Goal: Task Accomplishment & Management: Manage account settings

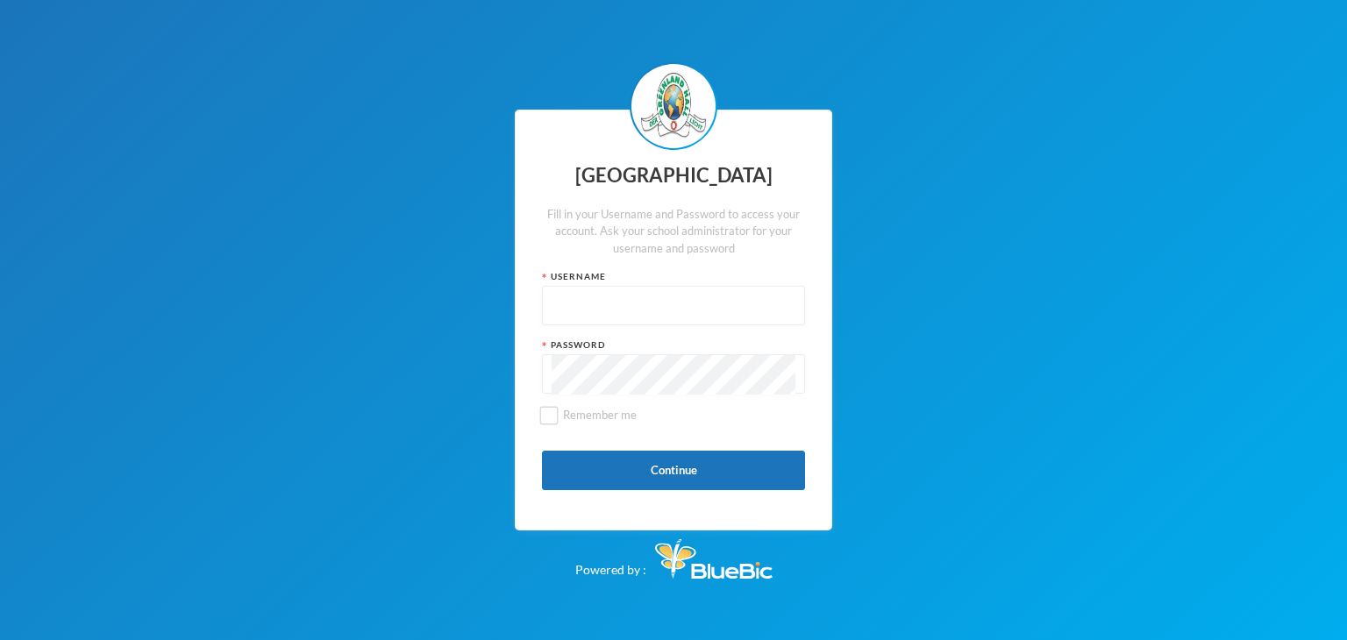
click at [605, 321] on input "text" at bounding box center [674, 306] width 244 height 39
click at [592, 311] on input "glh25cs33" at bounding box center [674, 306] width 244 height 39
type input "glh25cs33"
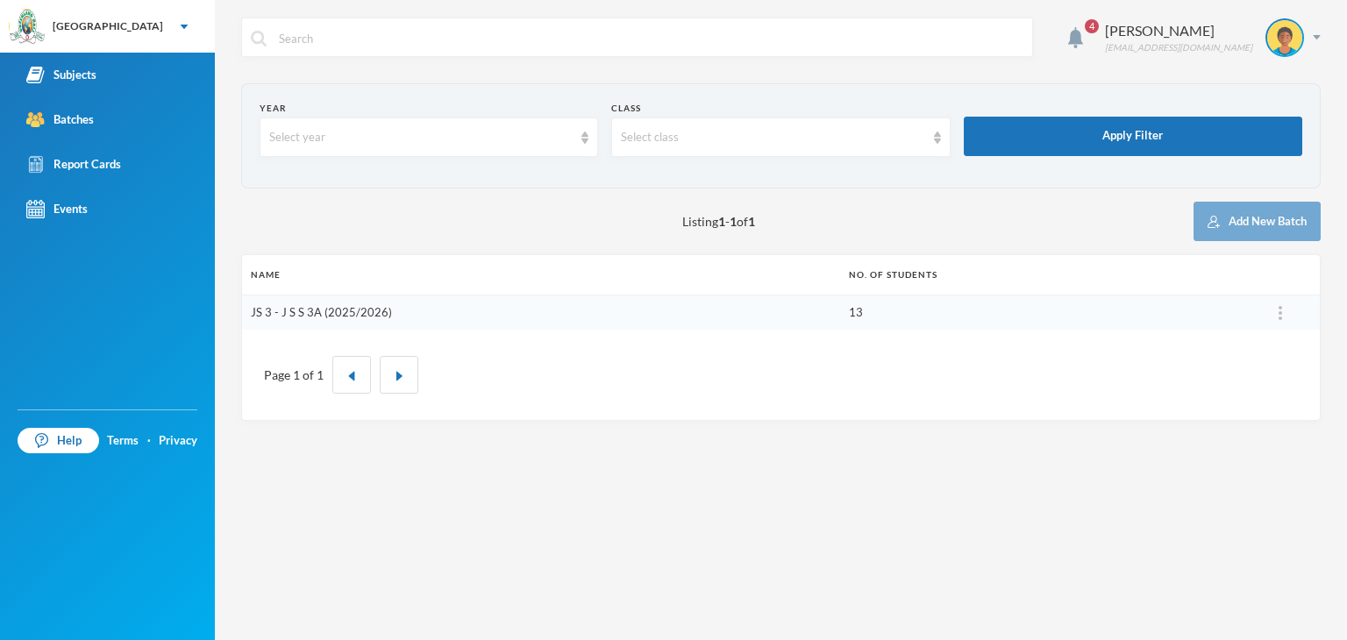
click at [328, 310] on link "JS 3 - J S S 3A (2025/2026)" at bounding box center [321, 312] width 141 height 14
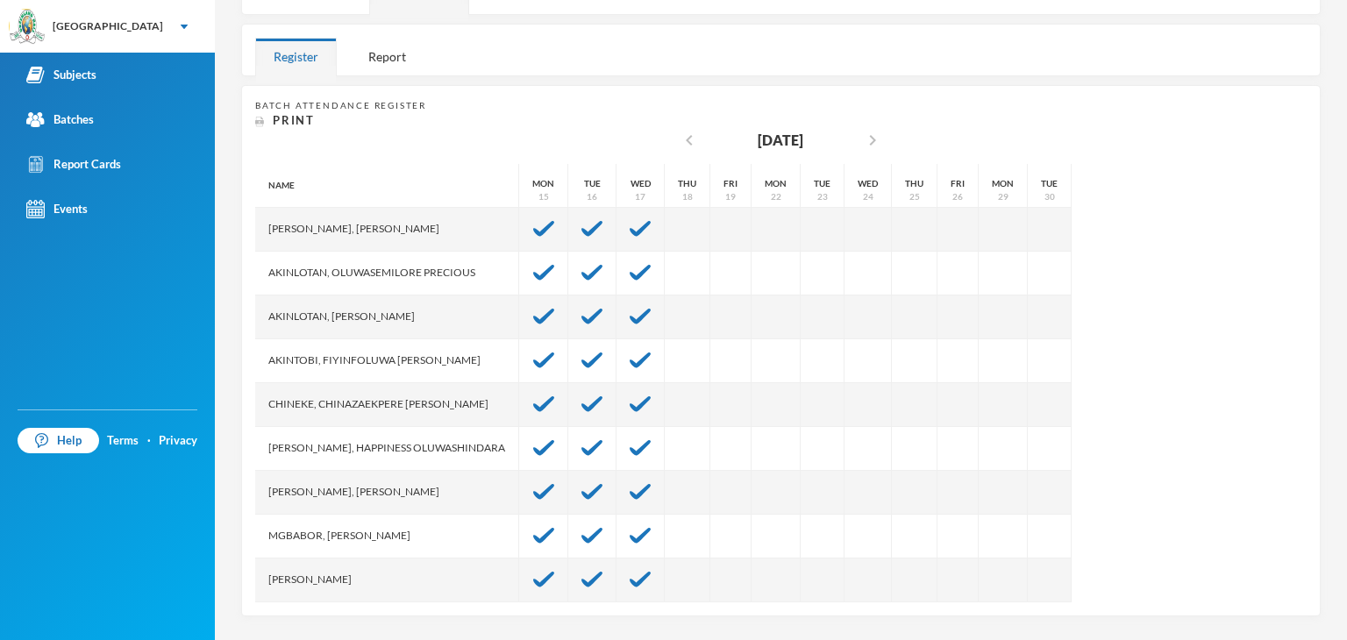
scroll to position [175, 0]
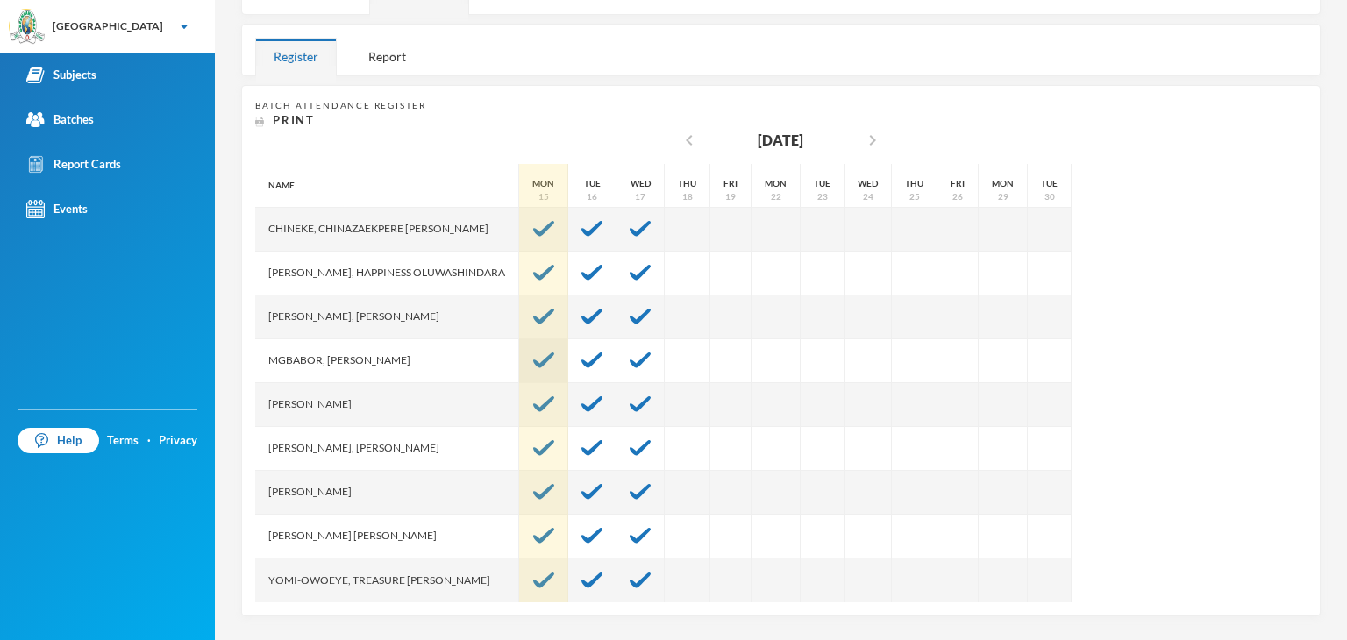
click at [533, 359] on img at bounding box center [543, 361] width 21 height 16
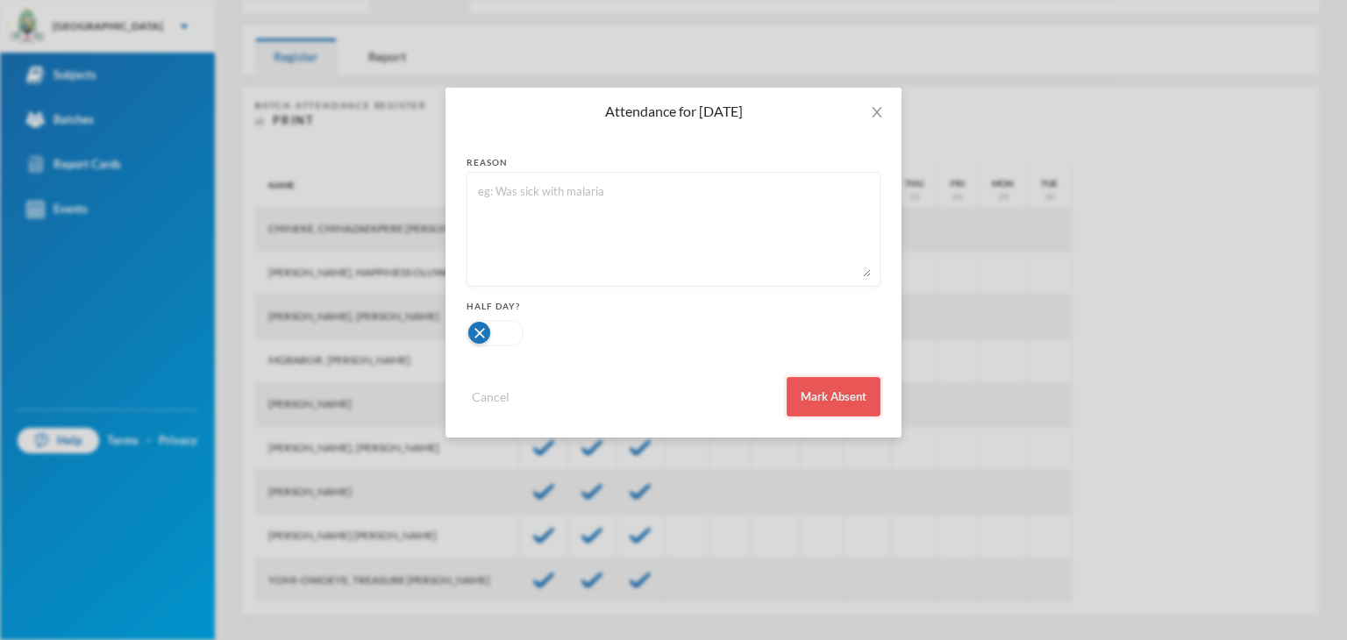
click at [810, 398] on button "Mark Absent" at bounding box center [834, 396] width 94 height 39
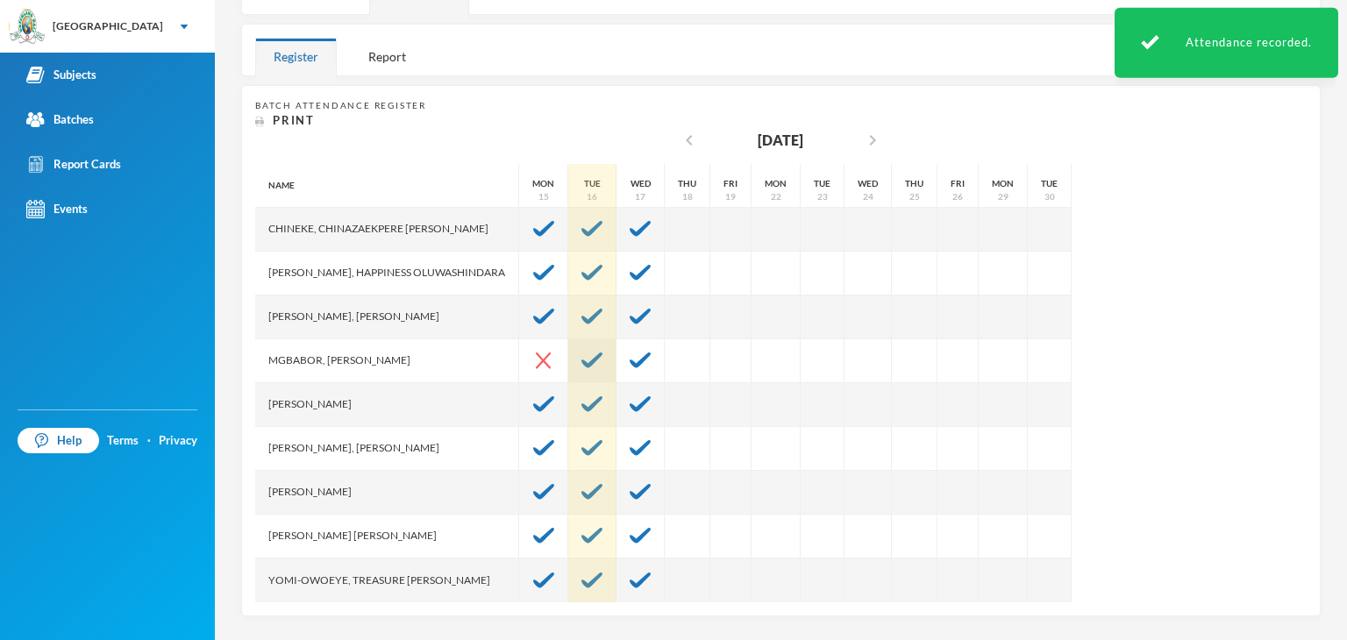
click at [581, 360] on img at bounding box center [591, 361] width 21 height 16
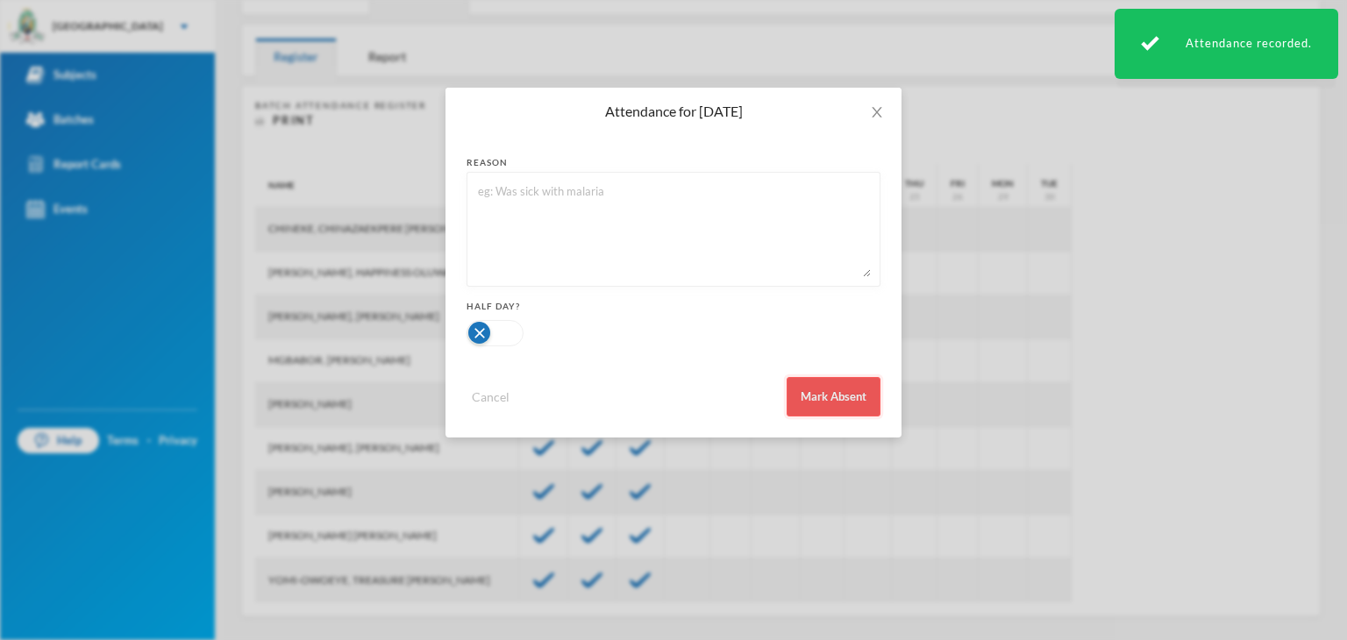
click at [823, 403] on button "Mark Absent" at bounding box center [834, 396] width 94 height 39
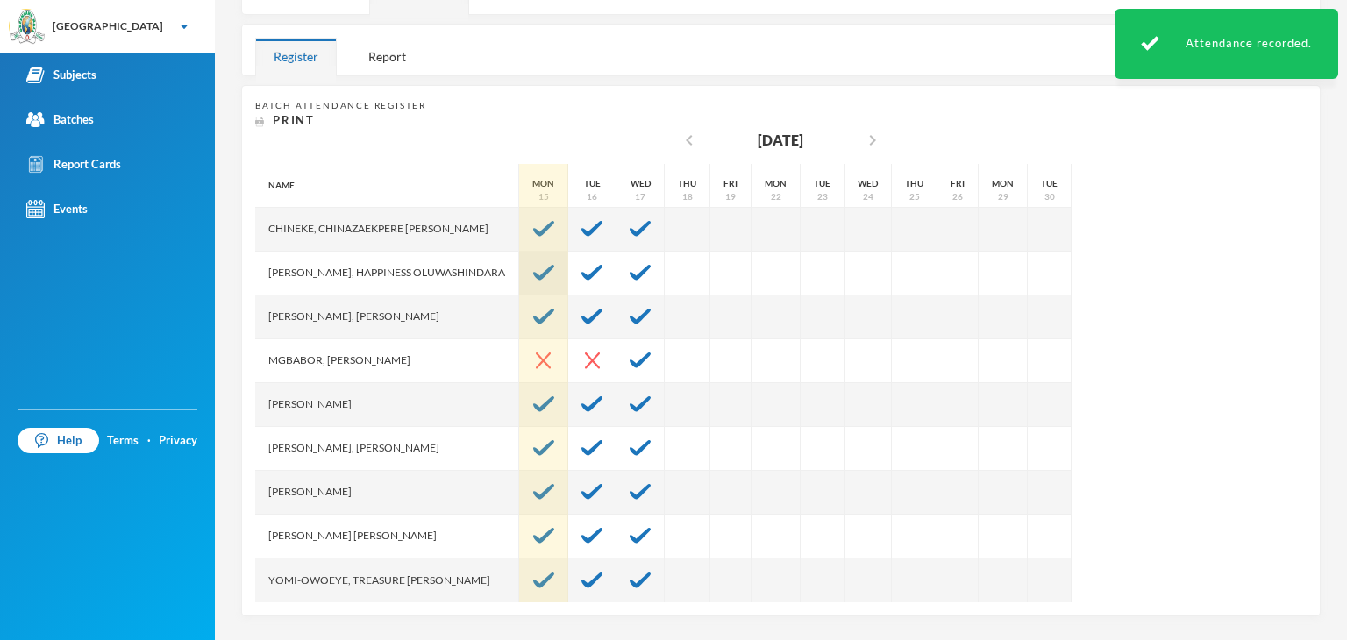
click at [533, 276] on img at bounding box center [543, 273] width 21 height 16
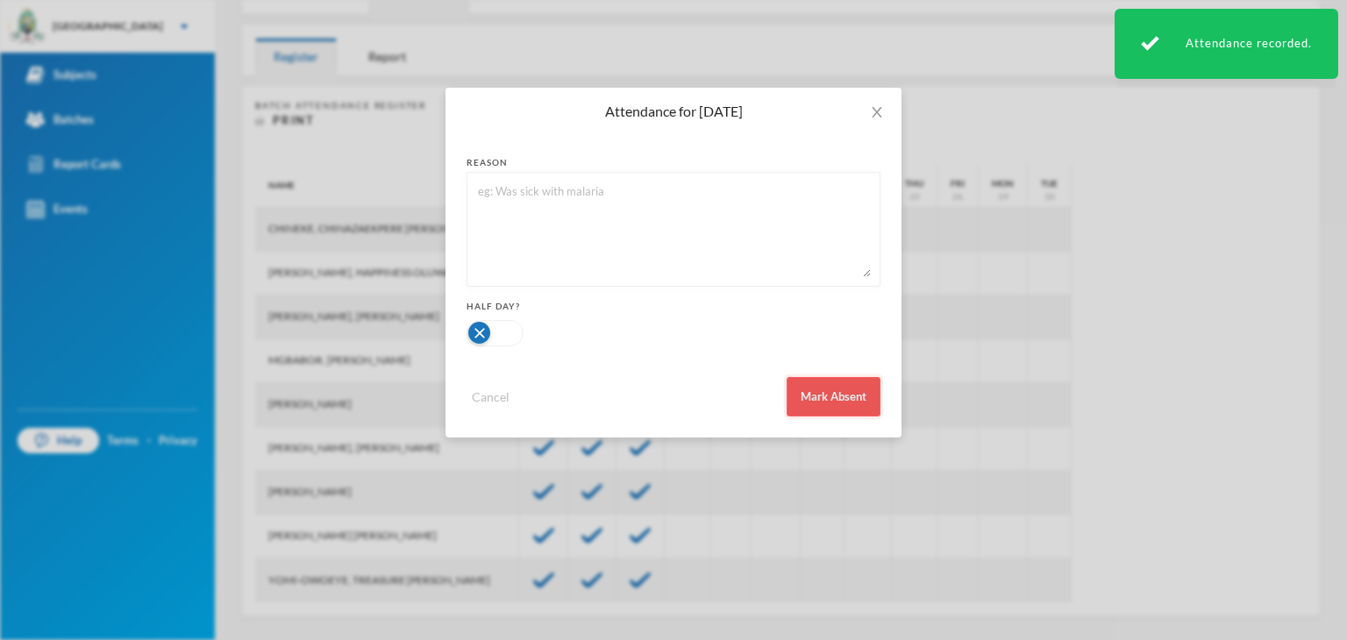
click at [811, 400] on button "Mark Absent" at bounding box center [834, 396] width 94 height 39
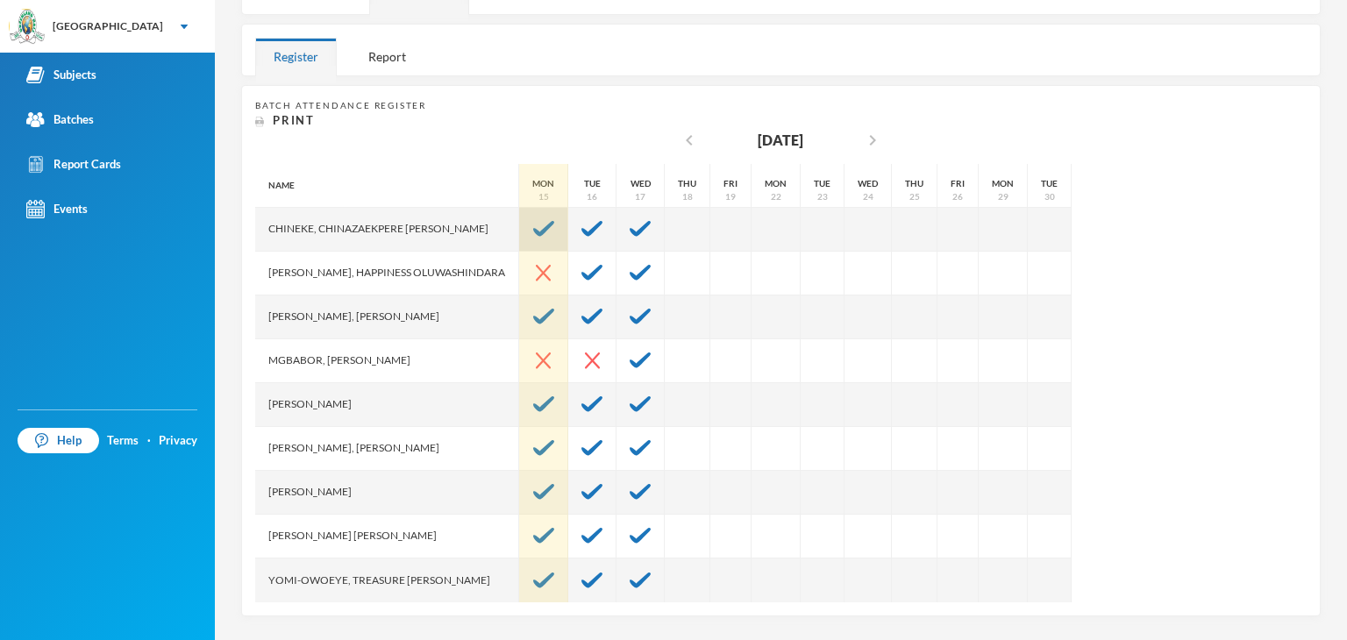
click at [533, 225] on img at bounding box center [543, 229] width 21 height 16
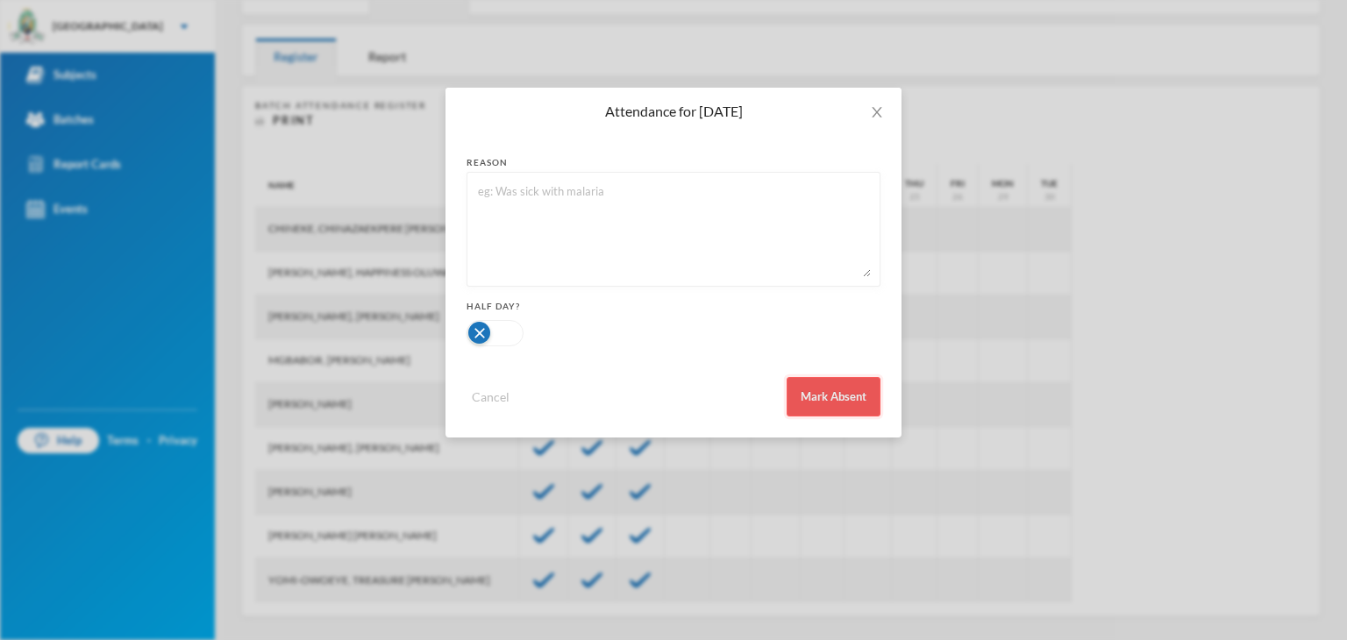
click at [822, 410] on button "Mark Absent" at bounding box center [834, 396] width 94 height 39
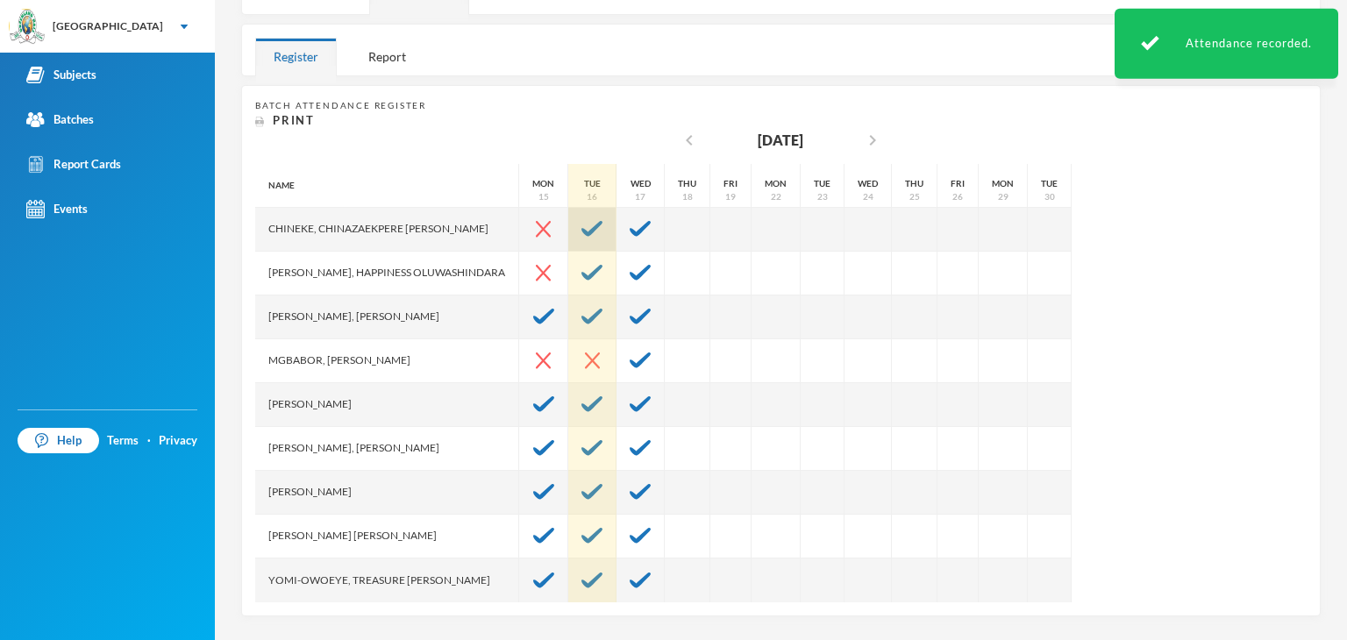
click at [588, 224] on img at bounding box center [591, 229] width 21 height 16
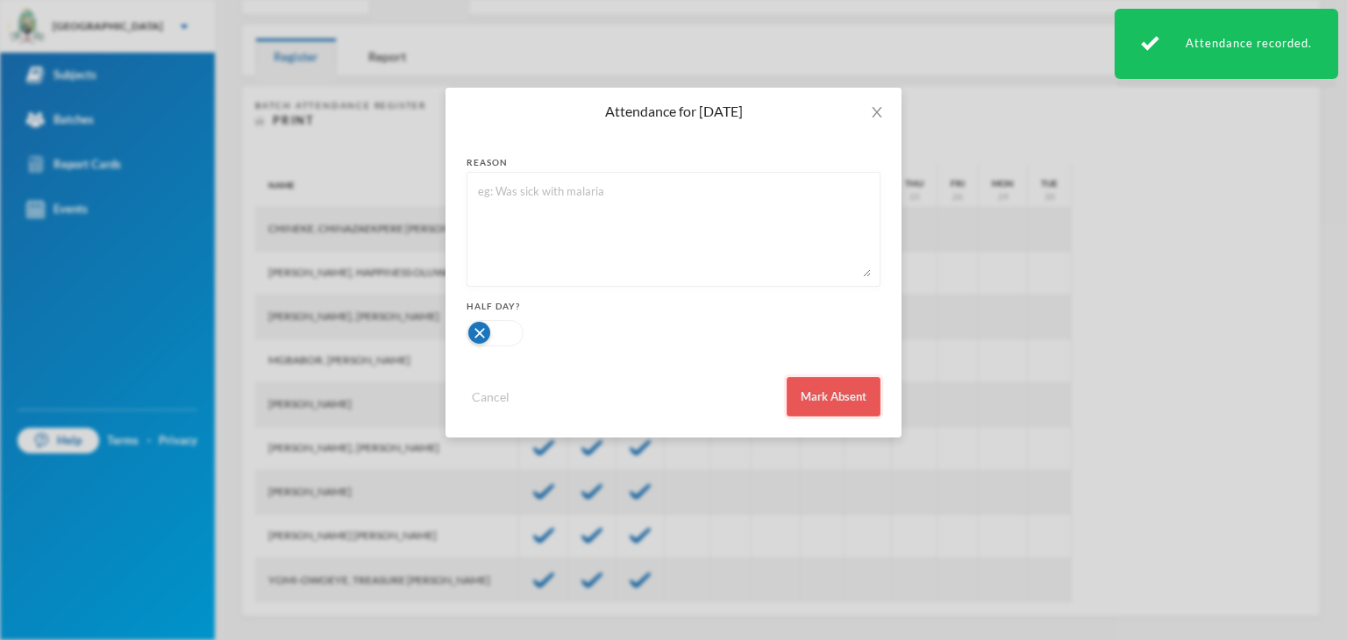
click at [801, 386] on button "Mark Absent" at bounding box center [834, 396] width 94 height 39
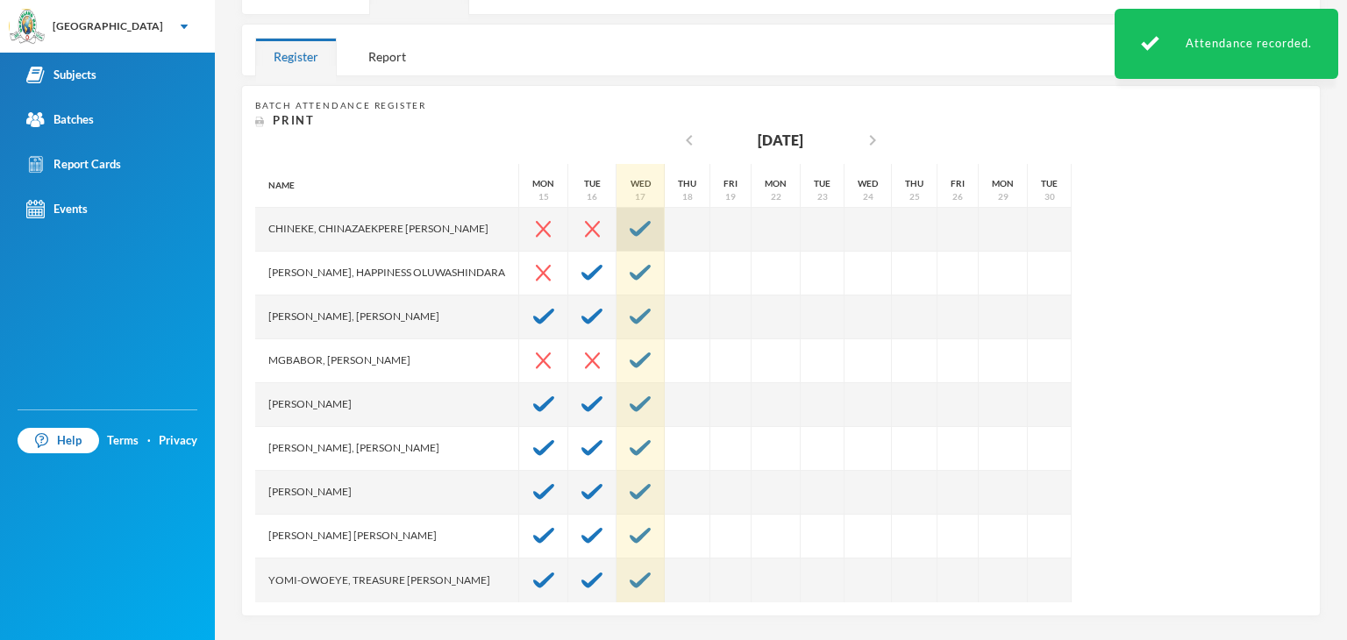
click at [628, 239] on div at bounding box center [640, 230] width 48 height 44
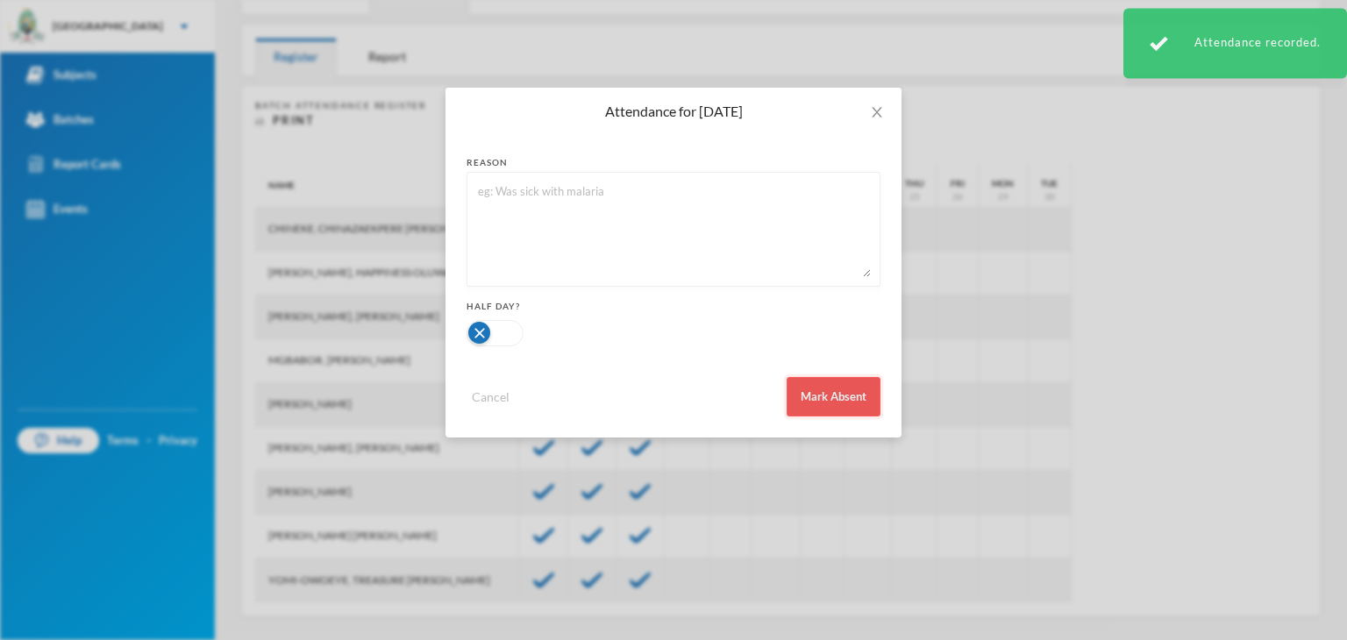
click at [836, 410] on button "Mark Absent" at bounding box center [834, 396] width 94 height 39
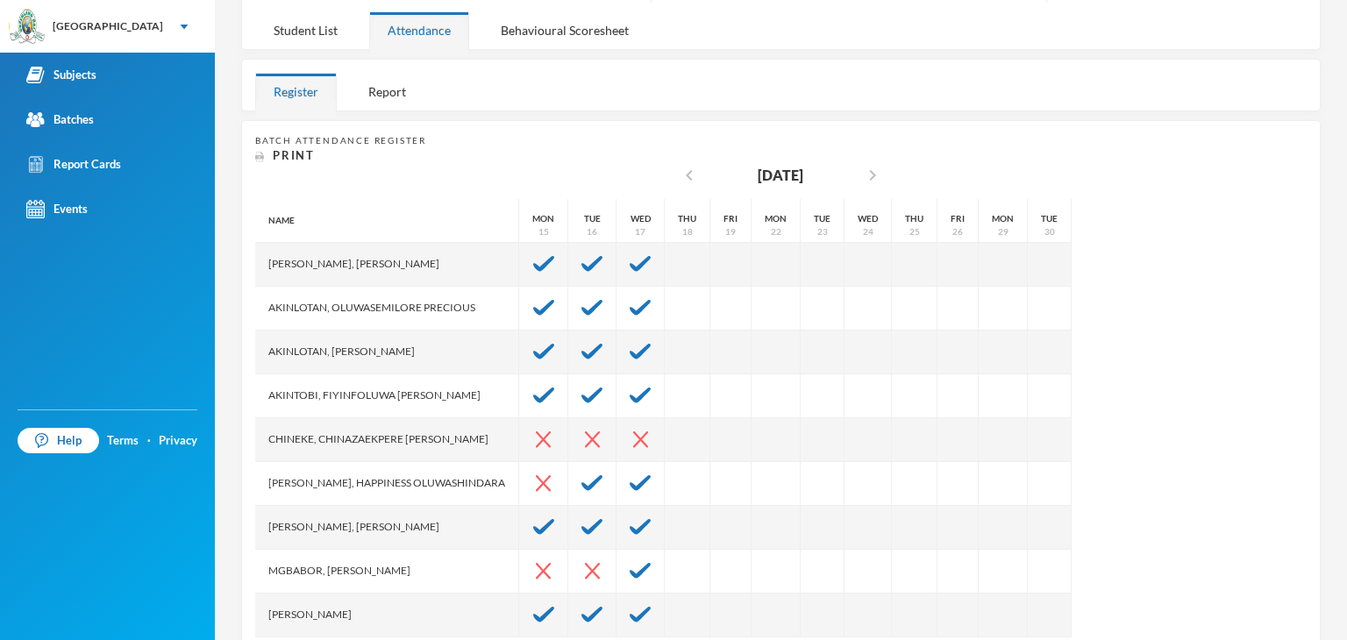
scroll to position [193, 0]
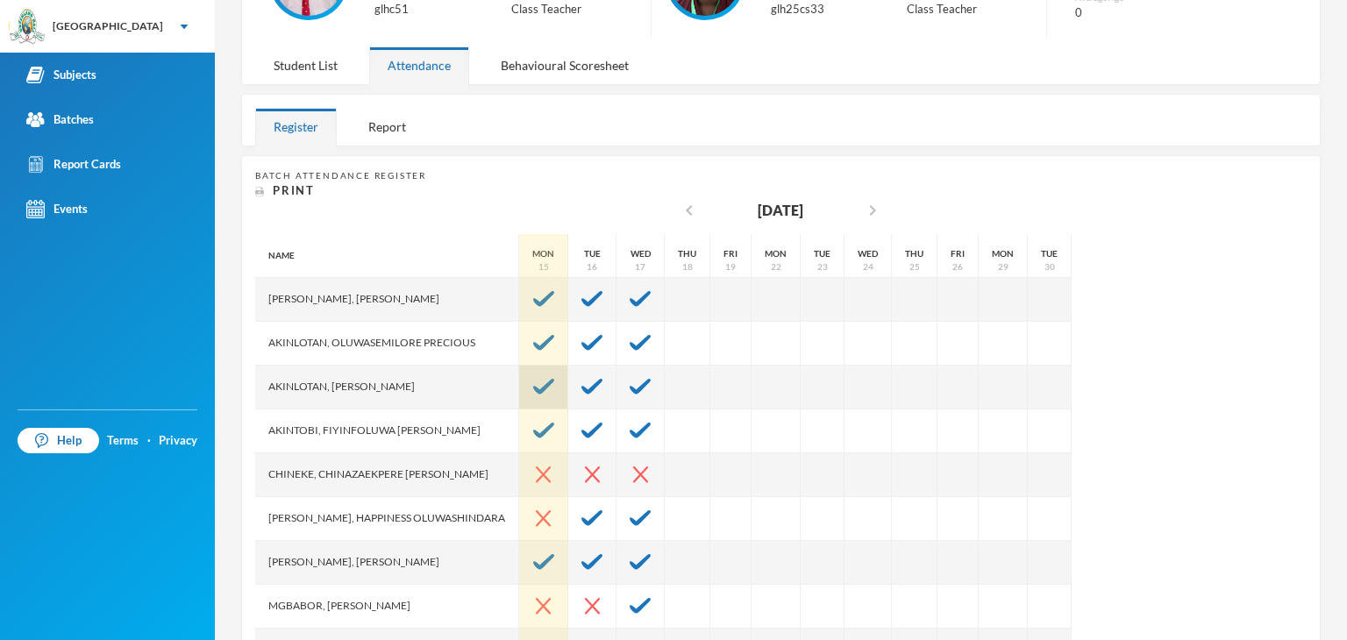
click at [533, 383] on img at bounding box center [543, 387] width 21 height 16
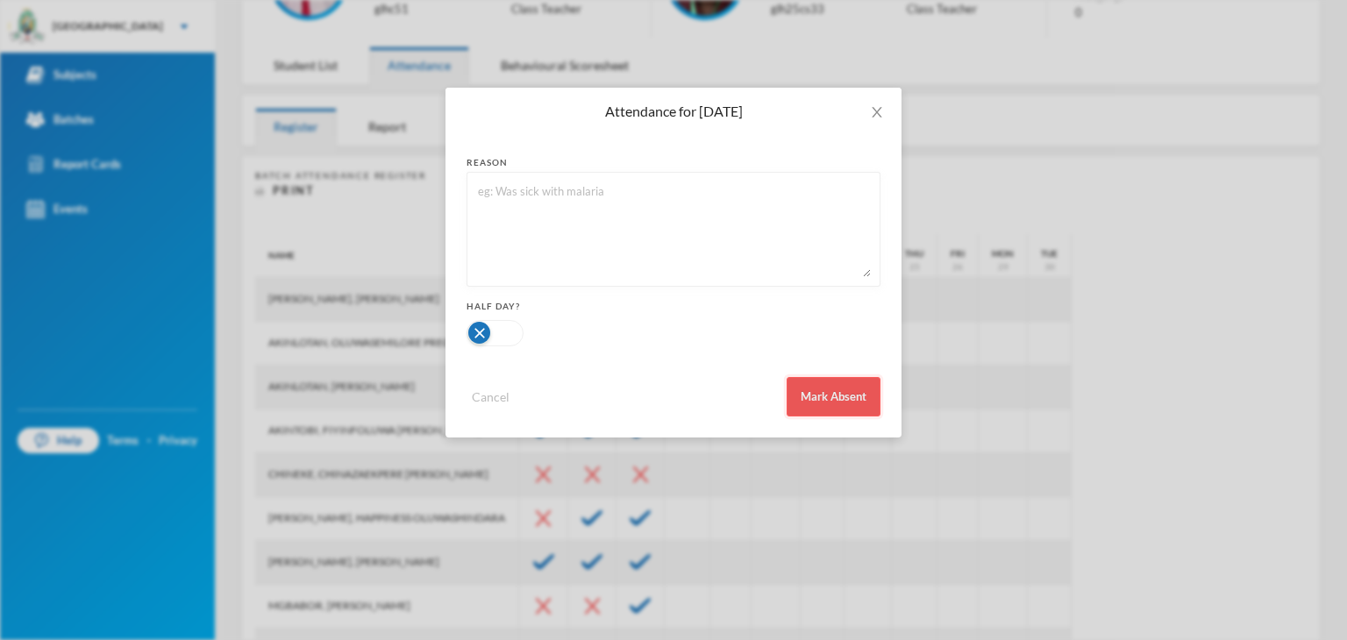
click at [833, 394] on button "Mark Absent" at bounding box center [834, 396] width 94 height 39
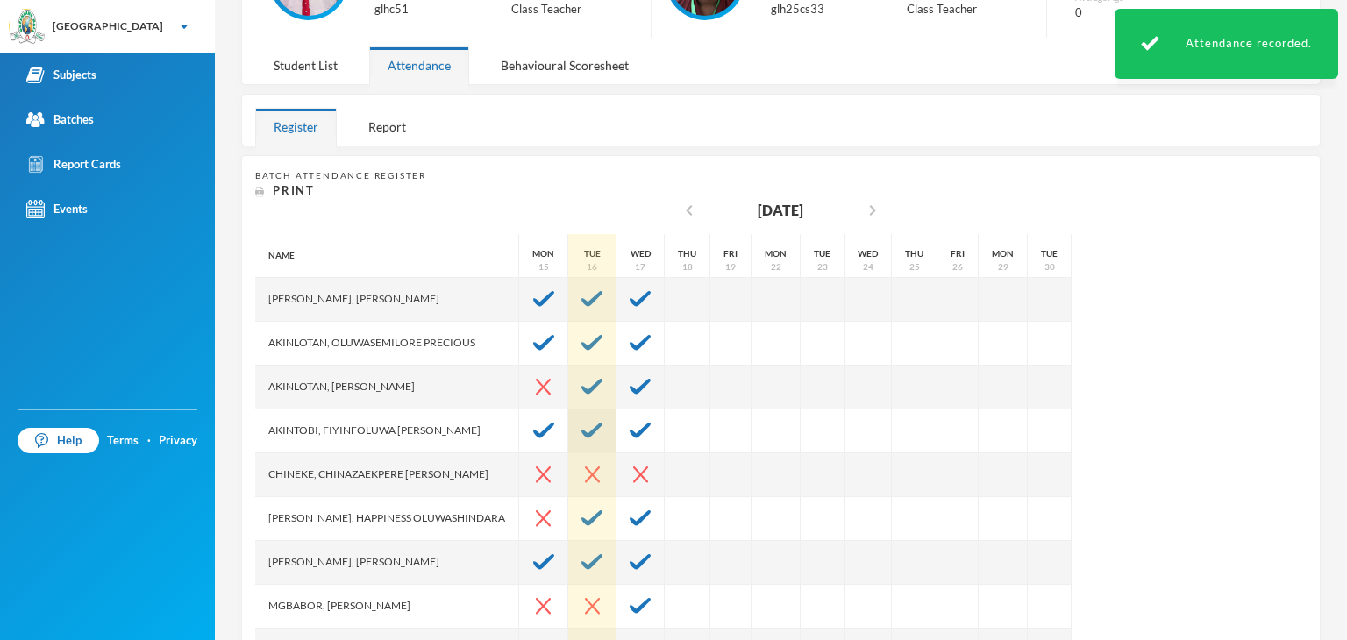
click at [581, 423] on img at bounding box center [591, 431] width 21 height 16
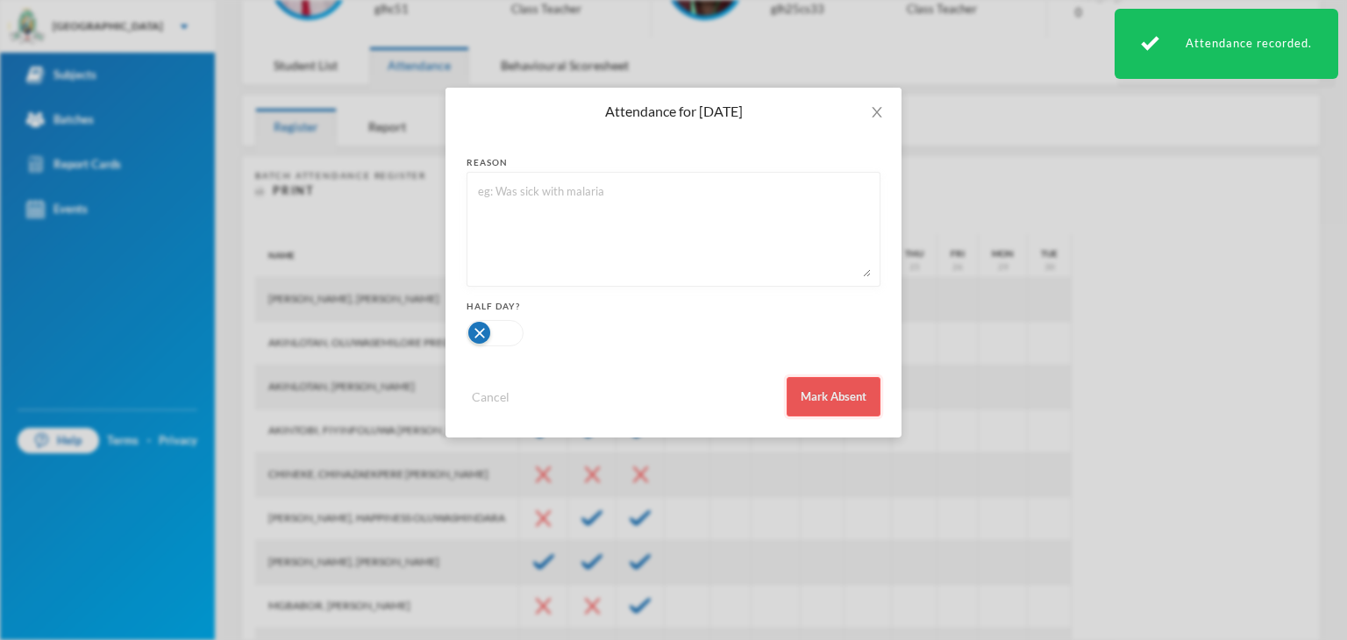
click at [802, 408] on button "Mark Absent" at bounding box center [834, 396] width 94 height 39
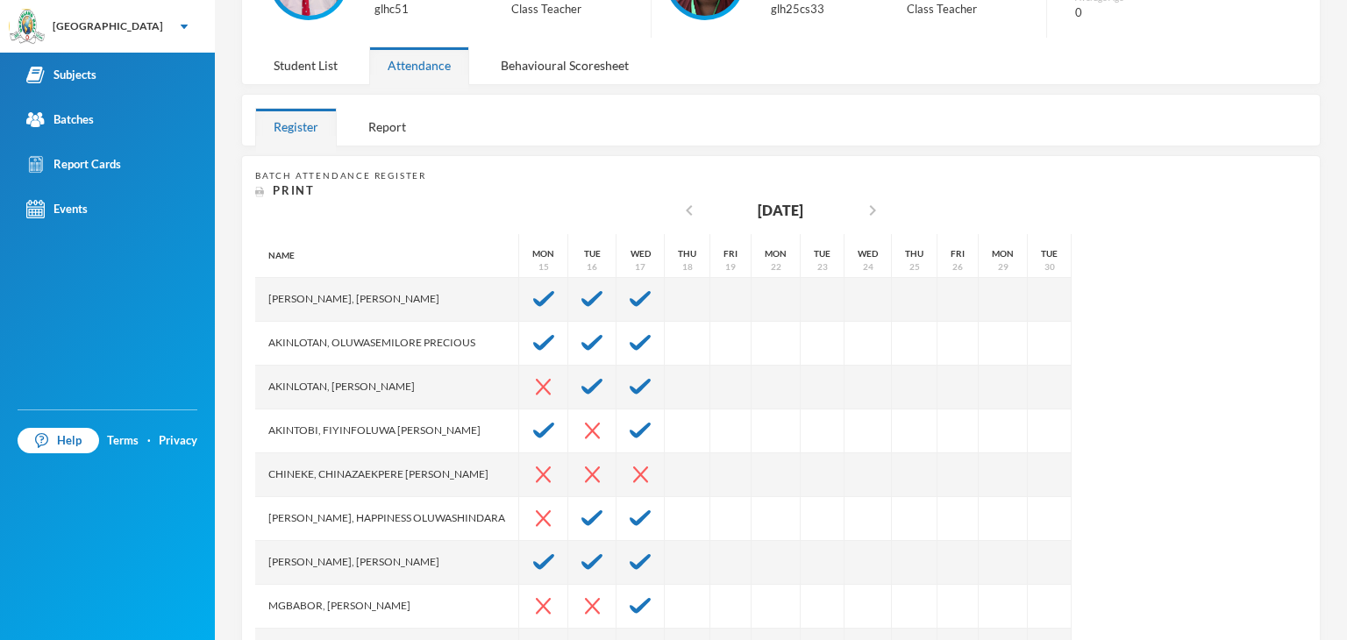
scroll to position [175, 0]
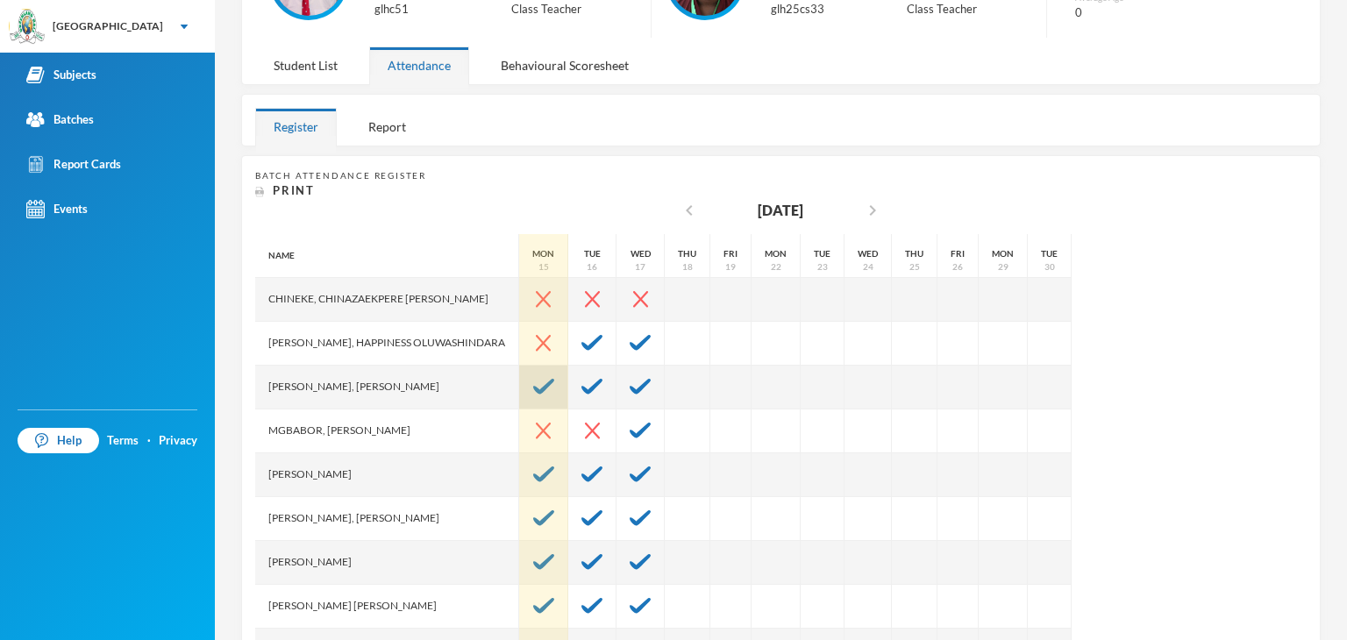
click at [533, 381] on img at bounding box center [543, 387] width 21 height 16
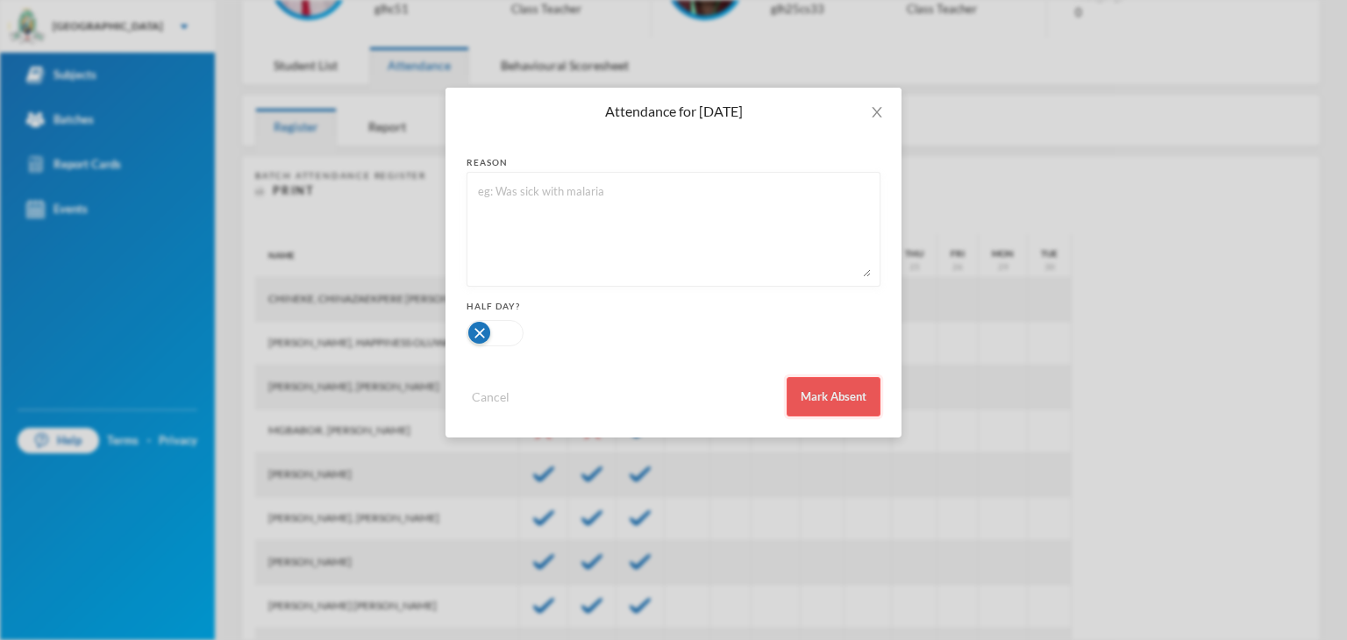
click at [815, 402] on button "Mark Absent" at bounding box center [834, 396] width 94 height 39
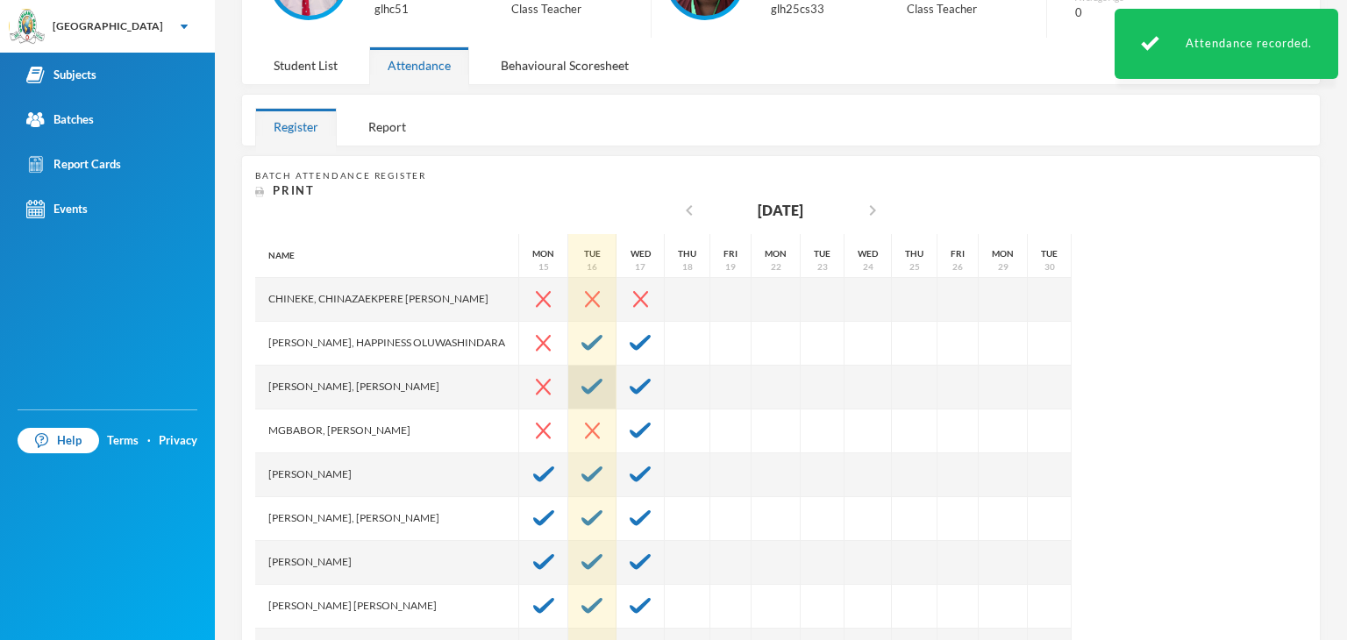
click at [586, 381] on img at bounding box center [591, 387] width 21 height 16
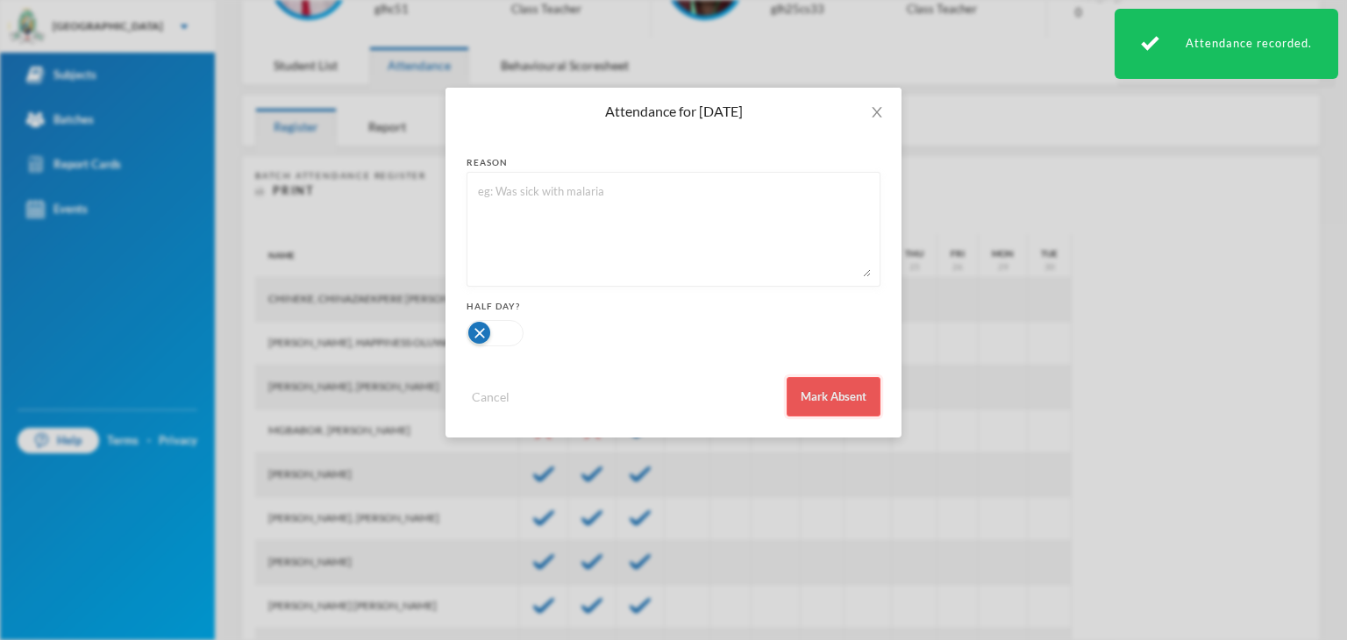
click at [816, 395] on button "Mark Absent" at bounding box center [834, 396] width 94 height 39
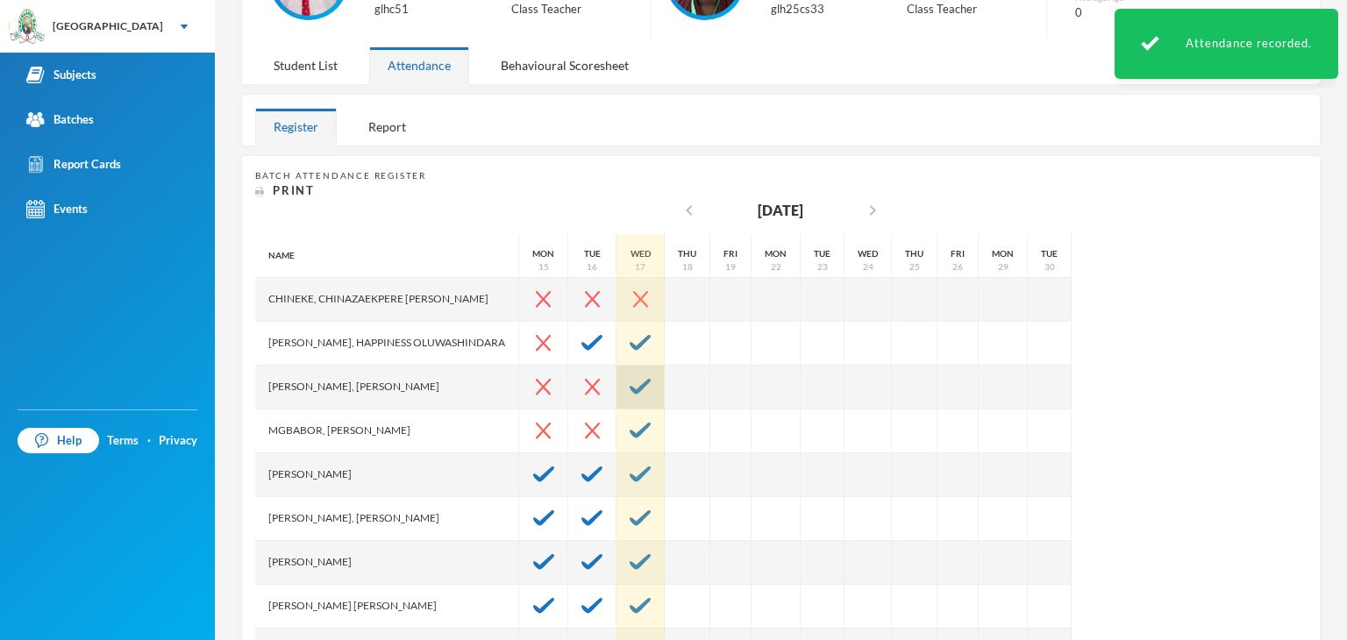
click at [630, 387] on img at bounding box center [640, 387] width 21 height 16
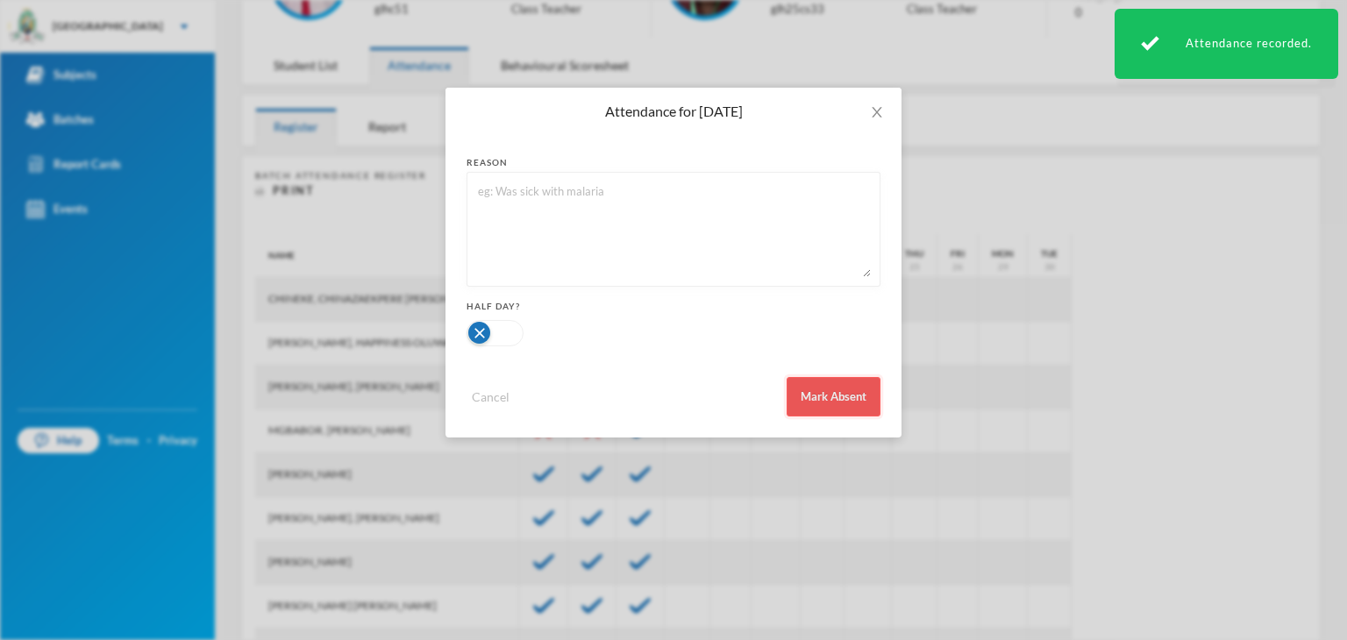
click at [847, 401] on button "Mark Absent" at bounding box center [834, 396] width 94 height 39
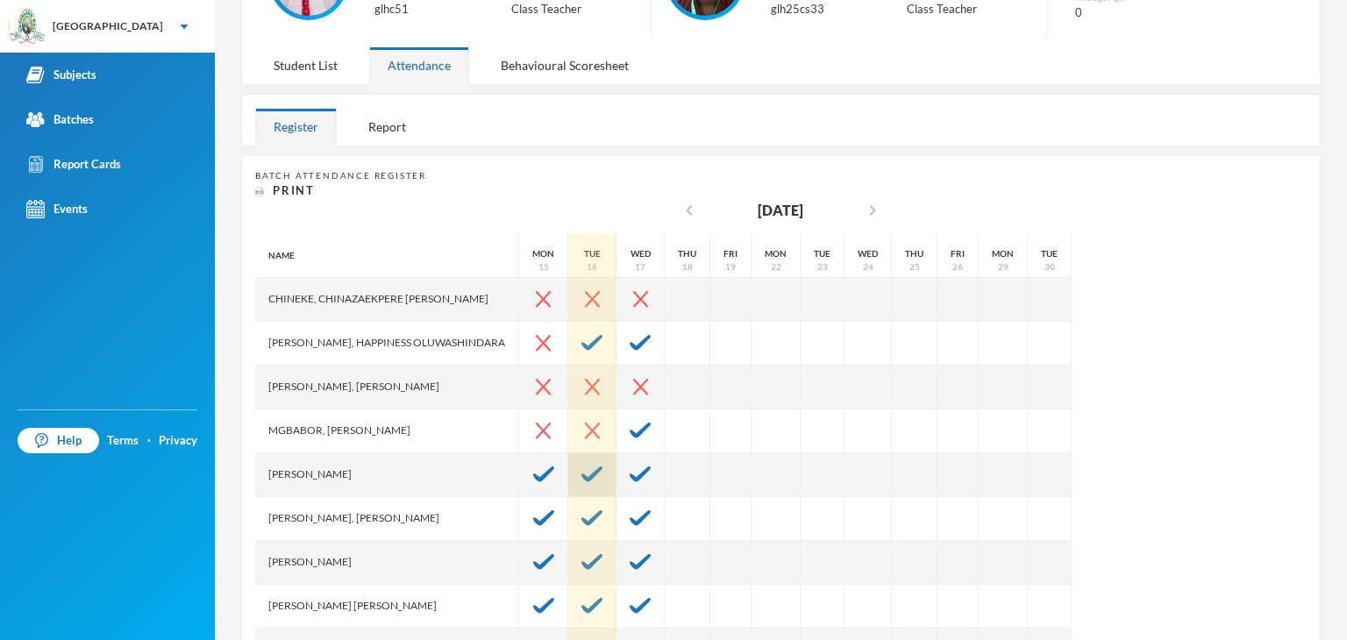
click at [590, 467] on img at bounding box center [591, 475] width 21 height 16
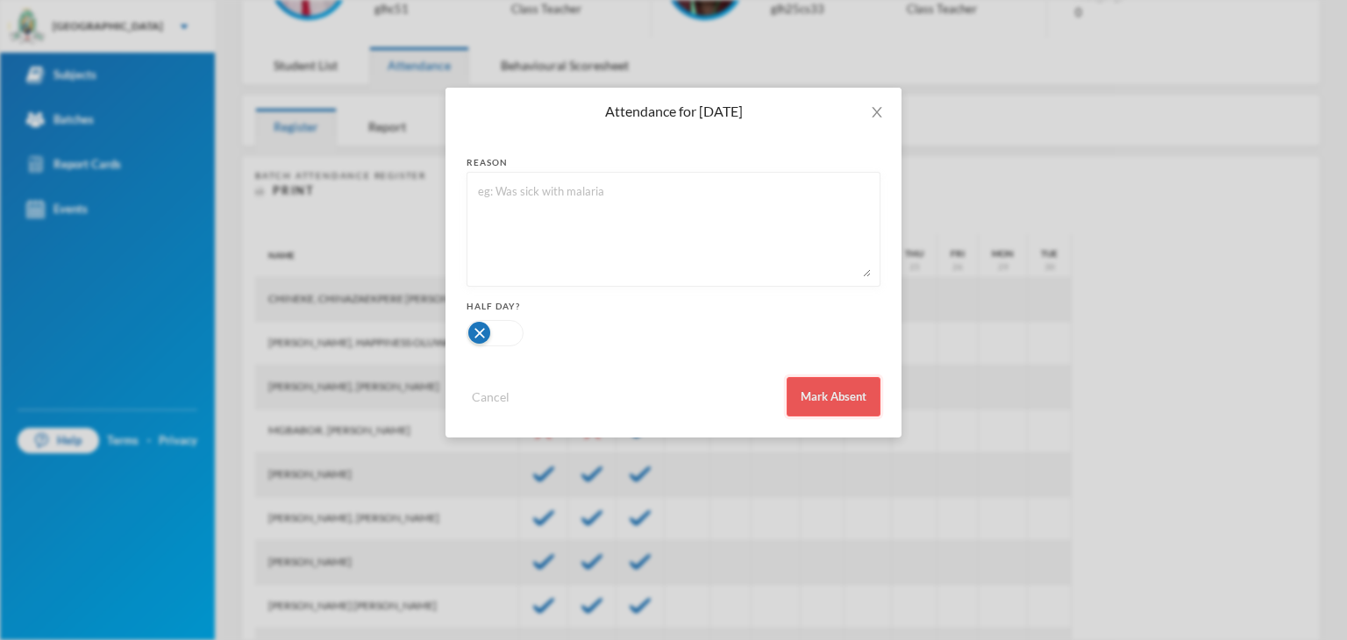
click at [846, 394] on button "Mark Absent" at bounding box center [834, 396] width 94 height 39
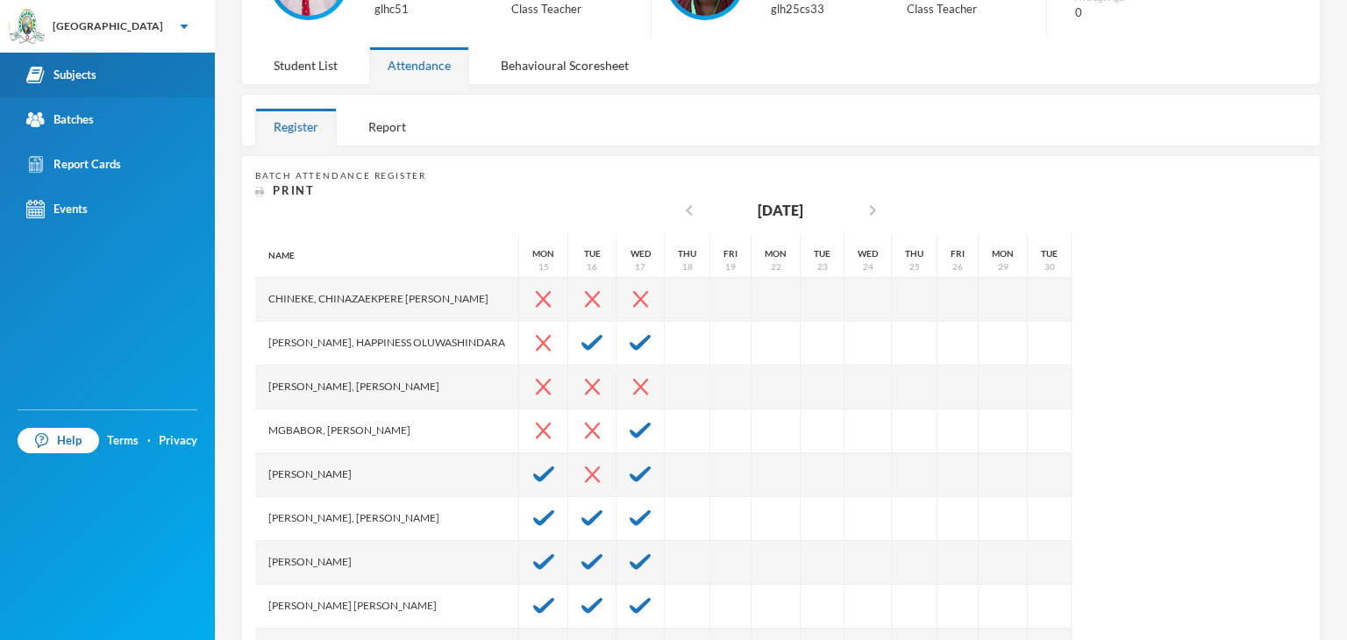
click at [82, 75] on div "Subjects" at bounding box center [61, 75] width 70 height 18
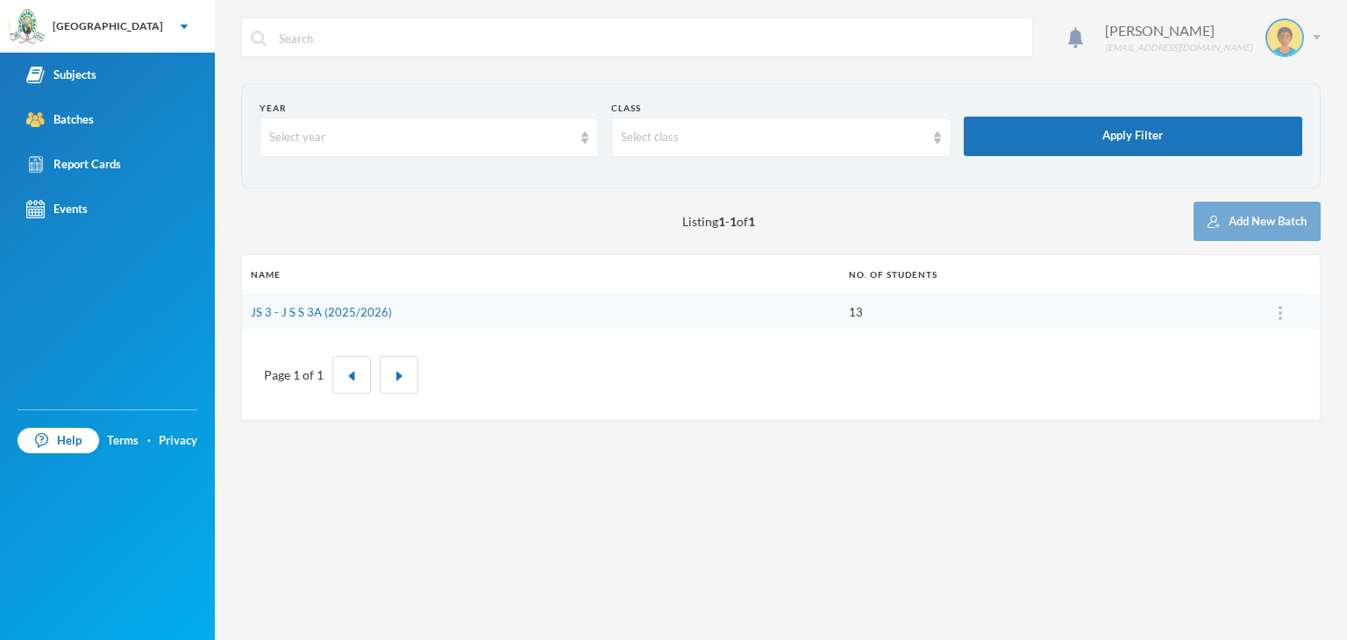
click at [1315, 37] on img at bounding box center [1317, 37] width 8 height 4
click at [1270, 131] on button "Logout" at bounding box center [1272, 128] width 79 height 26
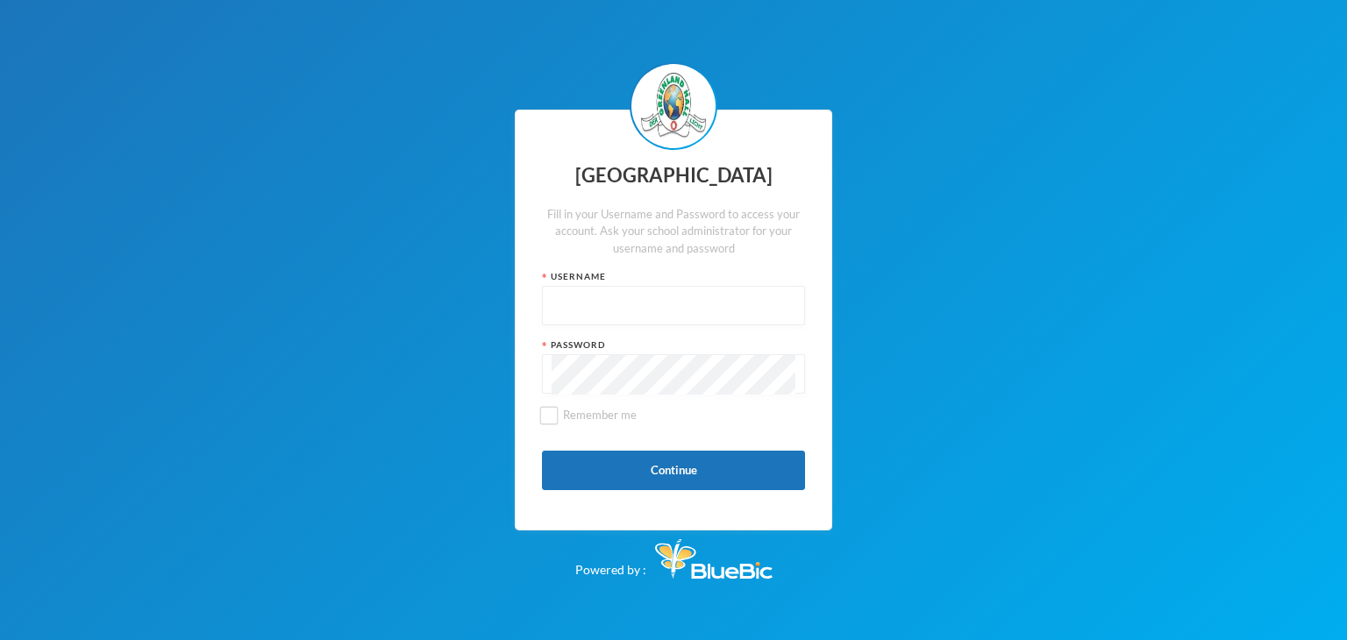
click at [557, 311] on input "text" at bounding box center [674, 306] width 244 height 39
type input "glh25cs33"
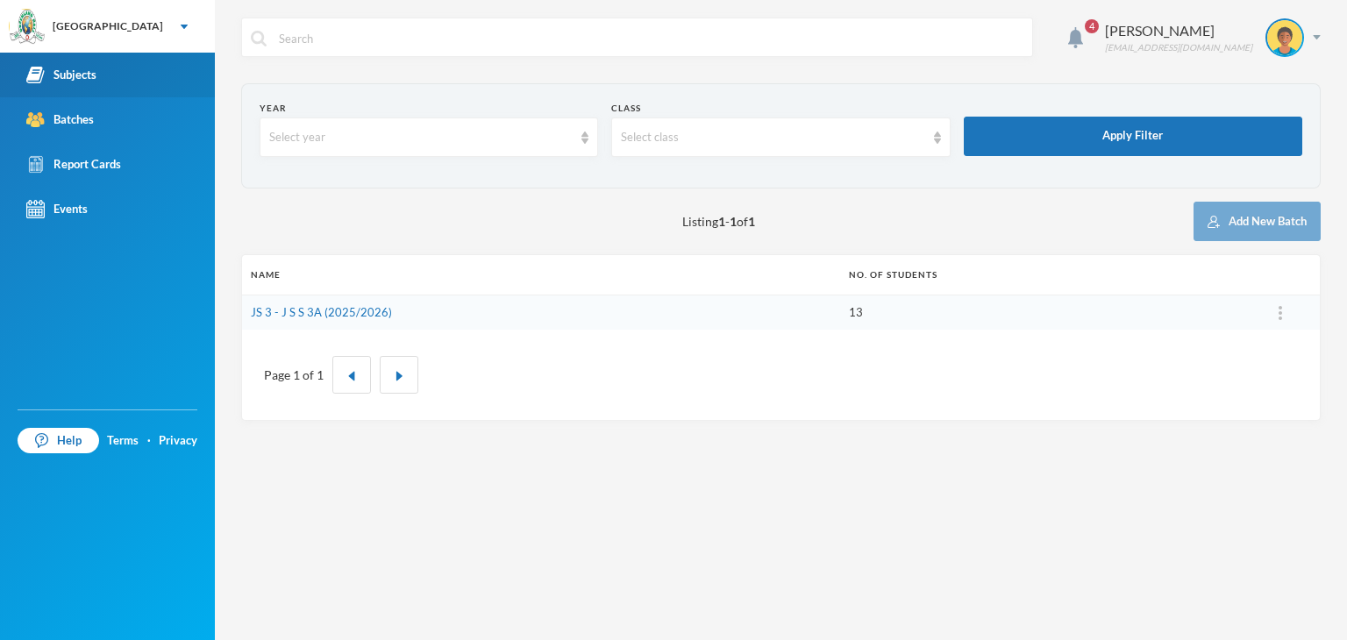
click at [88, 81] on div "Subjects" at bounding box center [61, 75] width 70 height 18
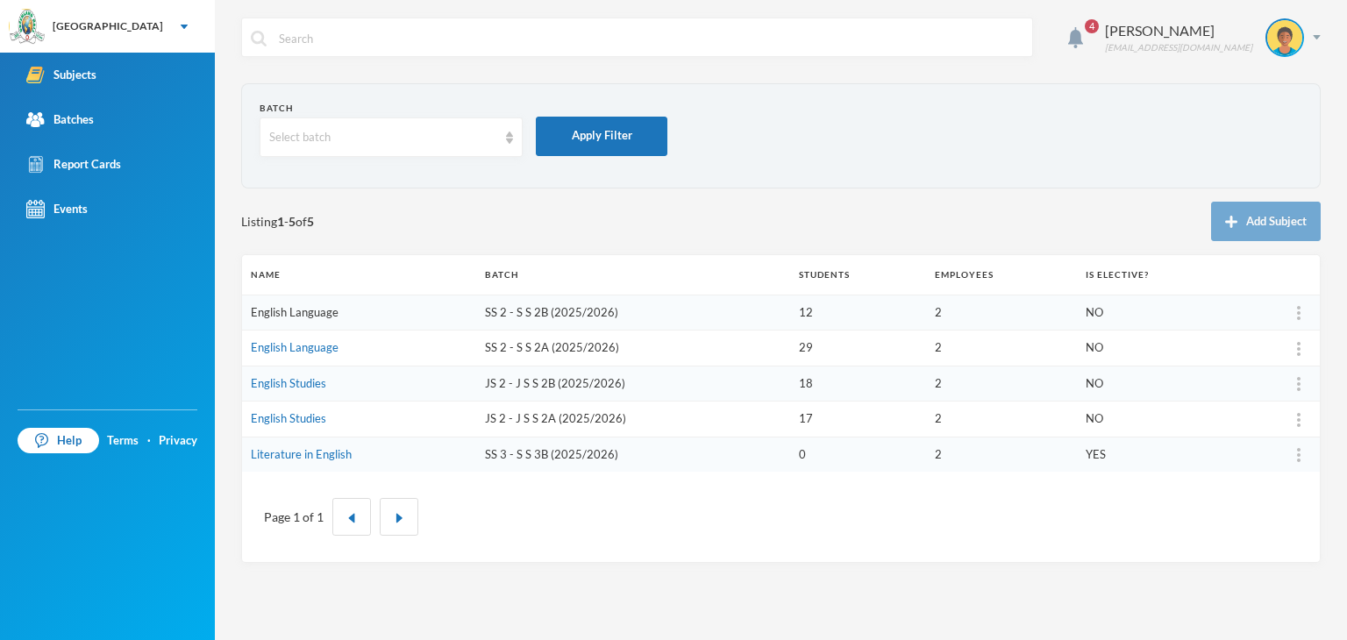
click at [291, 311] on link "English Language" at bounding box center [295, 312] width 88 height 14
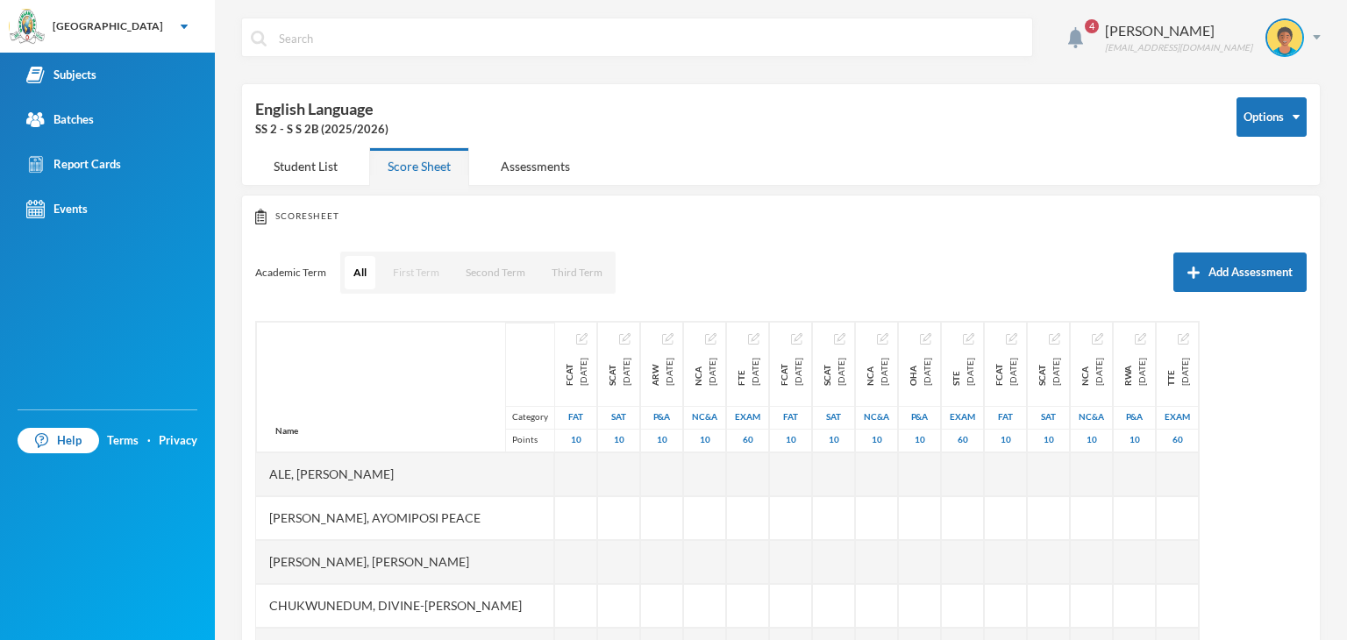
click at [419, 264] on button "First Term" at bounding box center [416, 272] width 64 height 33
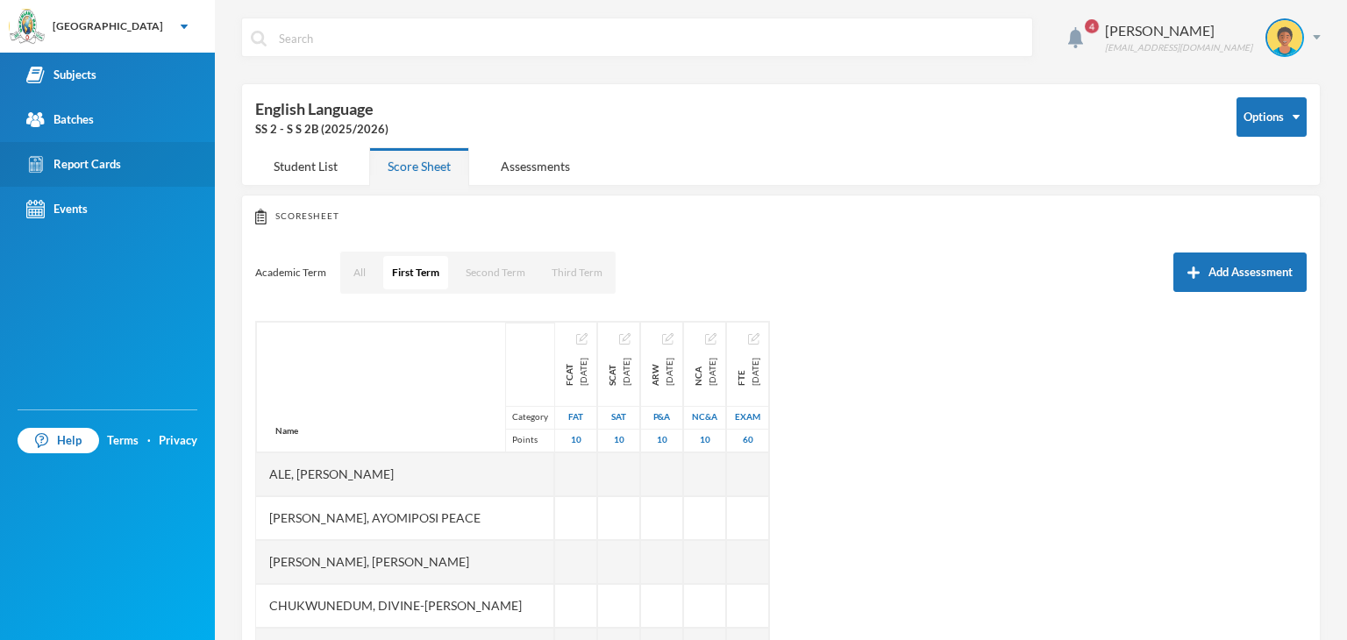
click at [52, 175] on link "Report Cards" at bounding box center [107, 164] width 215 height 45
